Goal: Navigation & Orientation: Find specific page/section

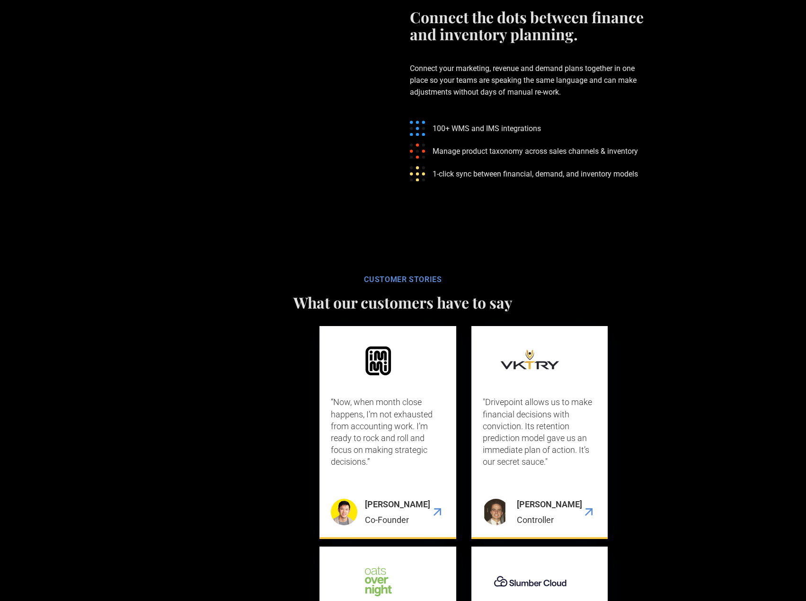
drag, startPoint x: 731, startPoint y: 321, endPoint x: 726, endPoint y: 385, distance: 64.1
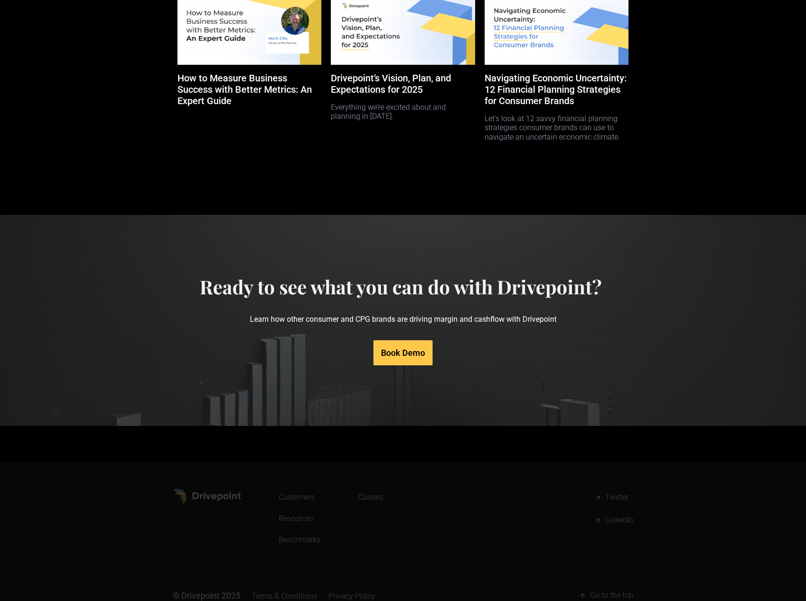
scroll to position [4387, 0]
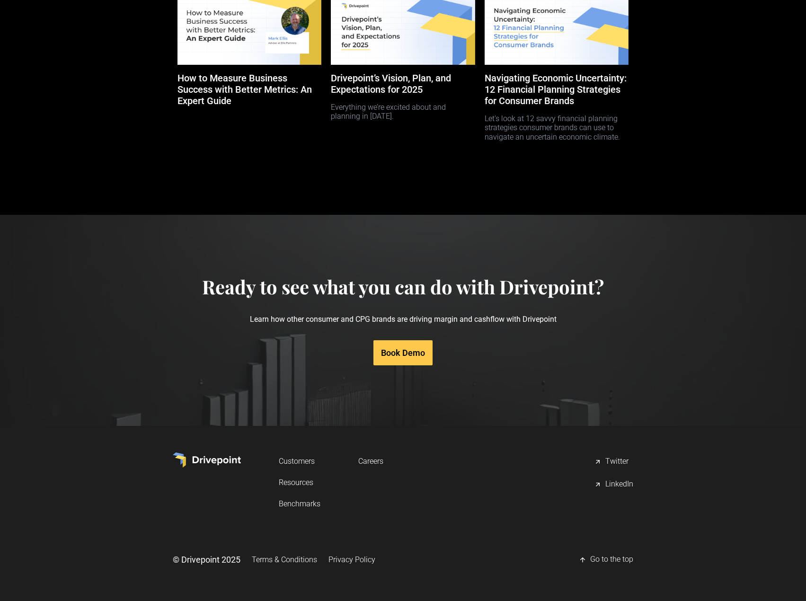
click at [276, 562] on link "Terms & Conditions" at bounding box center [284, 560] width 65 height 18
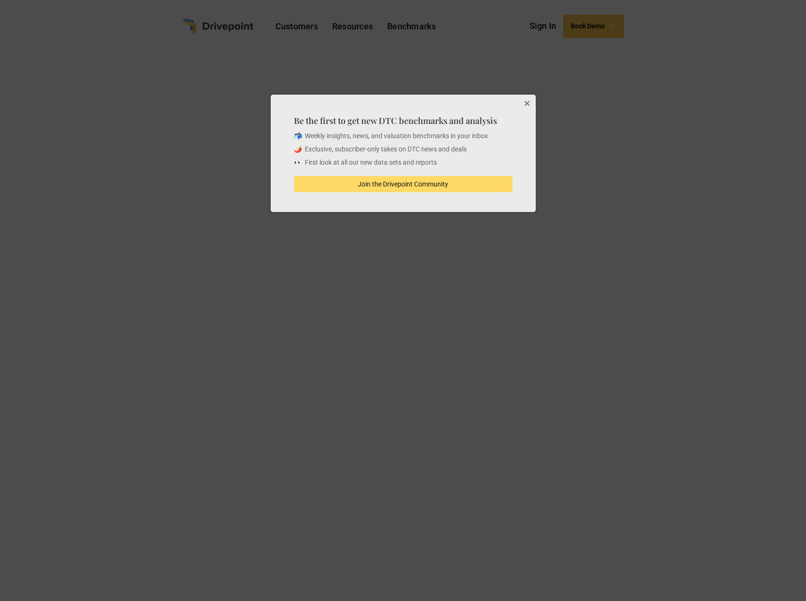
click at [523, 106] on button "Close" at bounding box center [526, 104] width 19 height 19
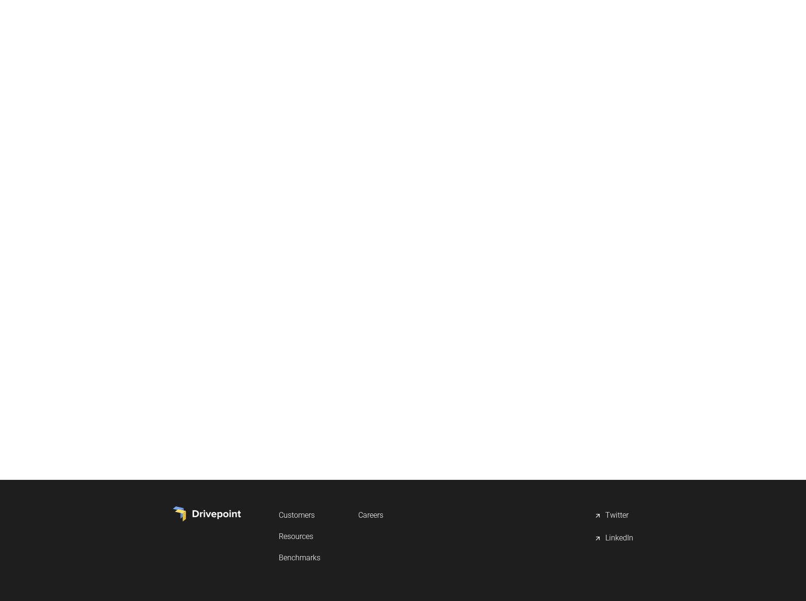
scroll to position [1102, 0]
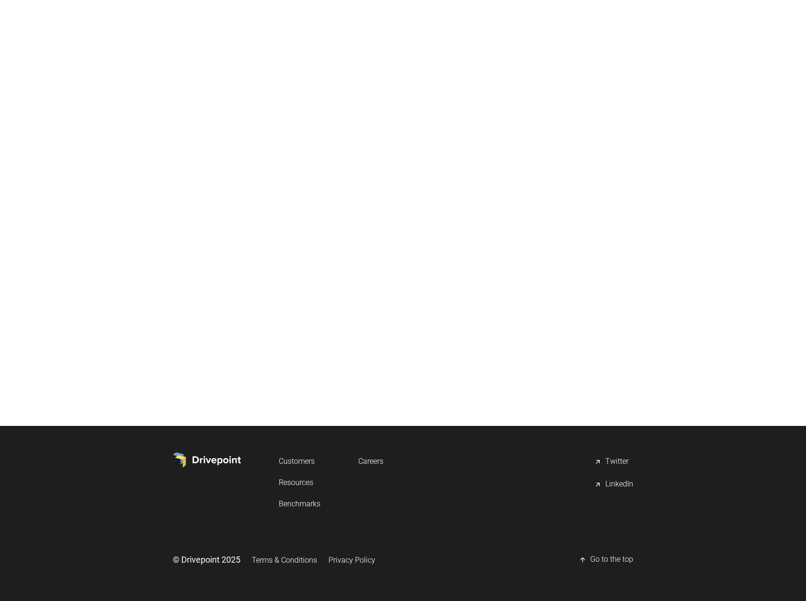
click at [350, 556] on link "Privacy Policy" at bounding box center [351, 560] width 47 height 18
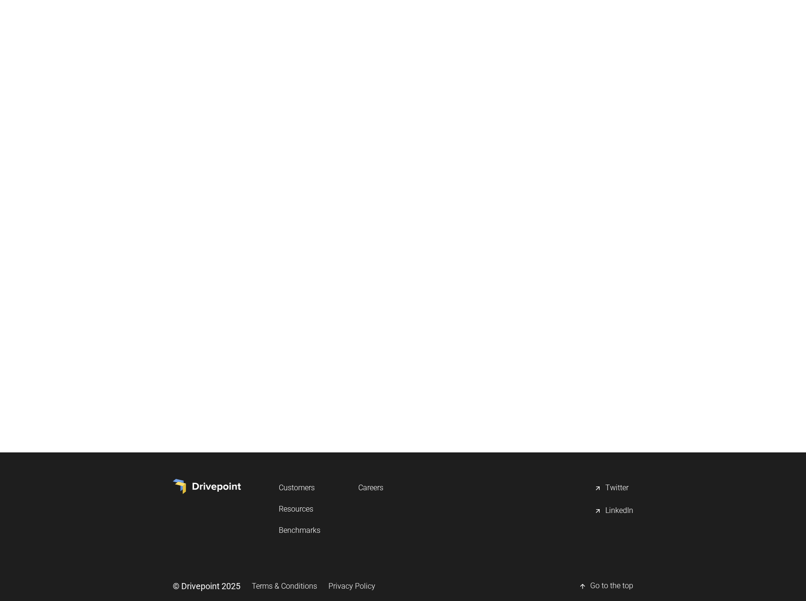
scroll to position [5813, 0]
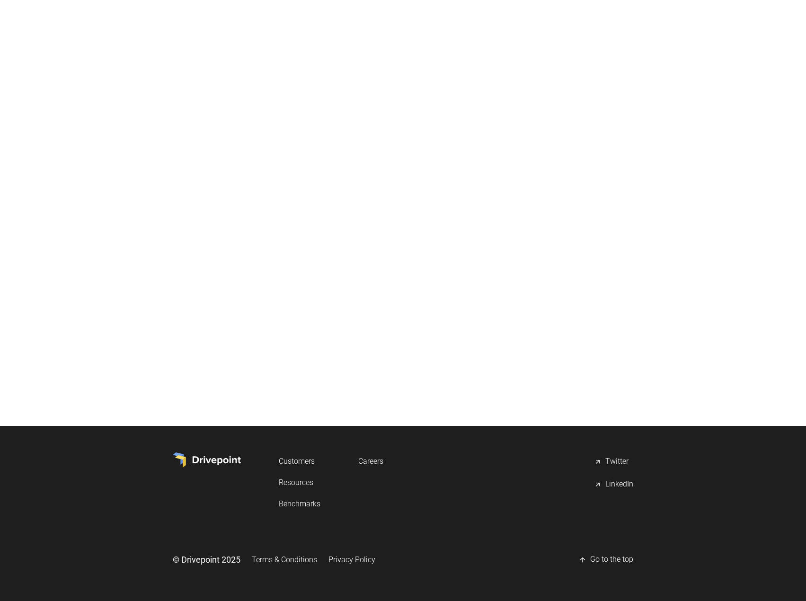
click at [281, 558] on link "Terms & Conditions" at bounding box center [284, 560] width 65 height 18
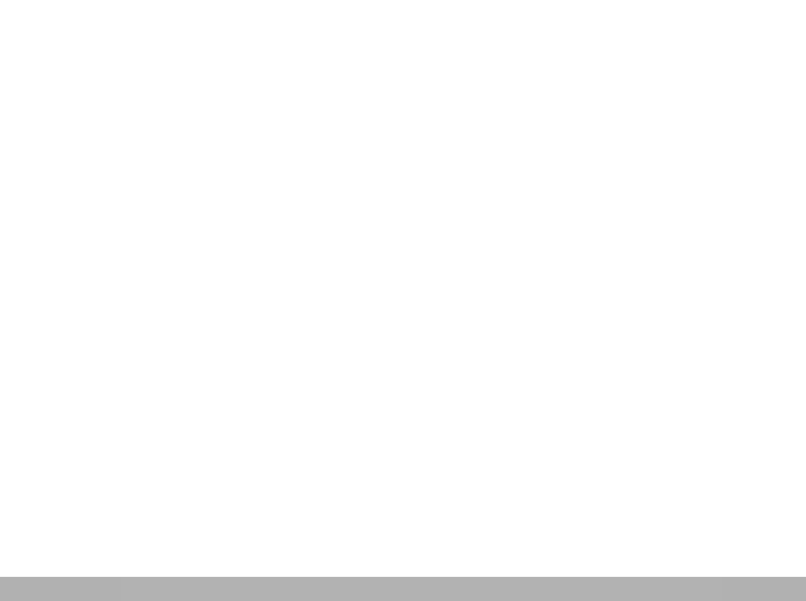
scroll to position [1102, 0]
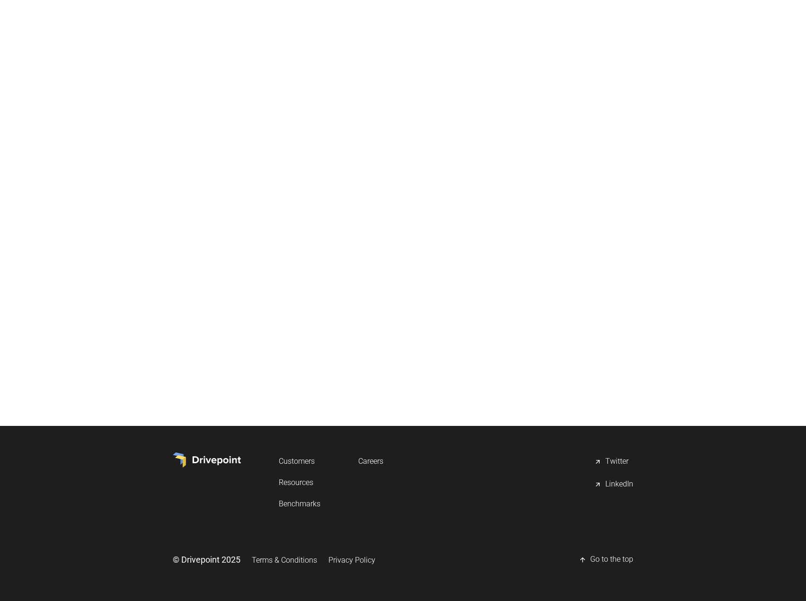
click at [370, 457] on link "Careers" at bounding box center [370, 461] width 25 height 18
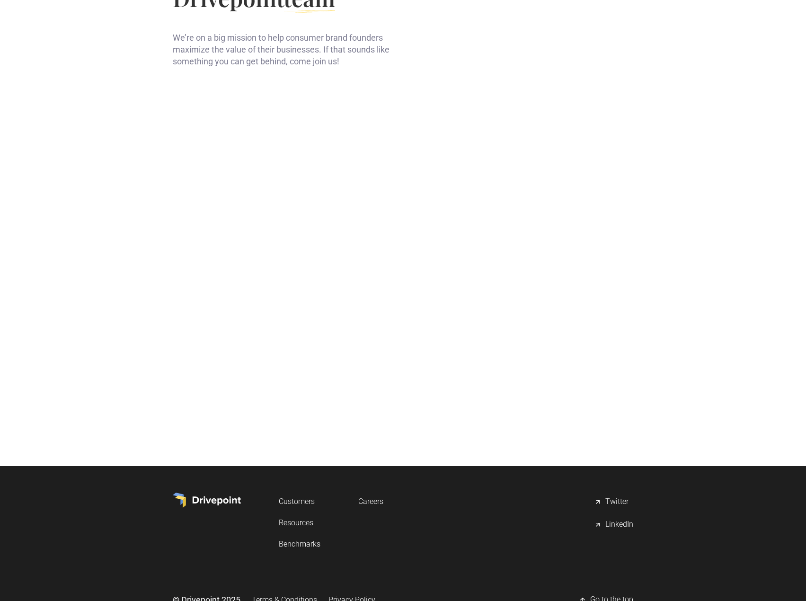
scroll to position [149, 0]
